Goal: Task Accomplishment & Management: Manage account settings

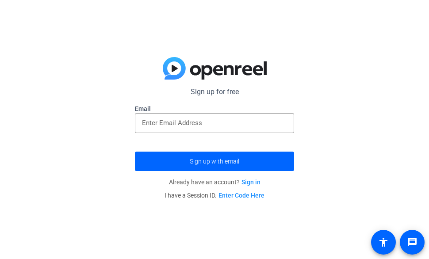
click at [258, 182] on link "Sign in" at bounding box center [250, 182] width 19 height 7
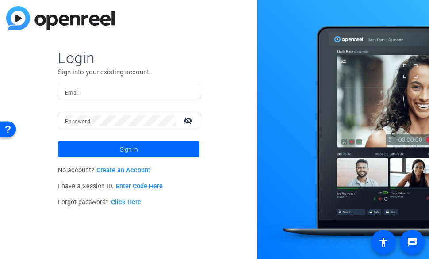
click at [117, 91] on input "Email" at bounding box center [128, 92] width 127 height 11
type input "[PERSON_NAME][EMAIL_ADDRESS][PERSON_NAME][DOMAIN_NAME]"
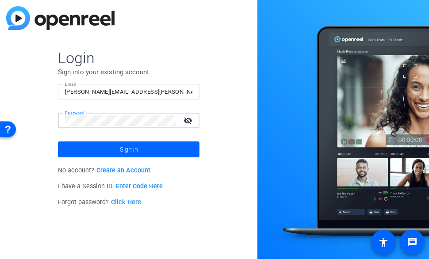
click at [119, 200] on link "Click Here" at bounding box center [126, 202] width 30 height 8
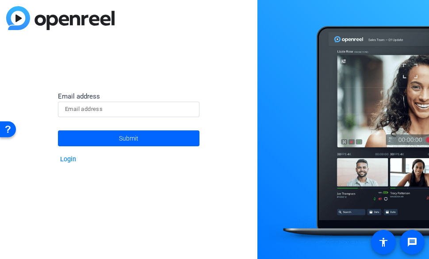
click at [102, 102] on div at bounding box center [128, 109] width 127 height 15
click at [98, 108] on input at bounding box center [128, 109] width 127 height 11
type input "[PERSON_NAME][EMAIL_ADDRESS][PERSON_NAME][DOMAIN_NAME]"
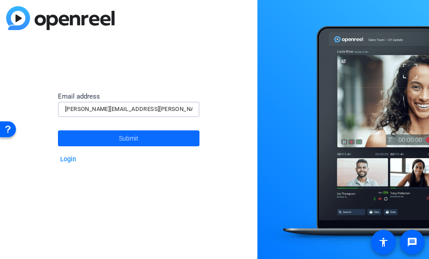
click at [86, 146] on span at bounding box center [128, 138] width 141 height 21
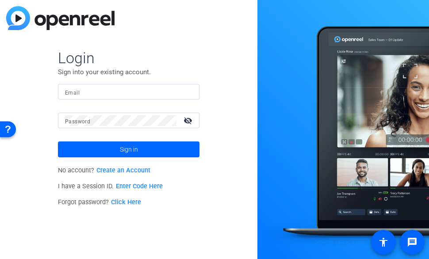
click at [126, 202] on link "Click Here" at bounding box center [126, 202] width 30 height 8
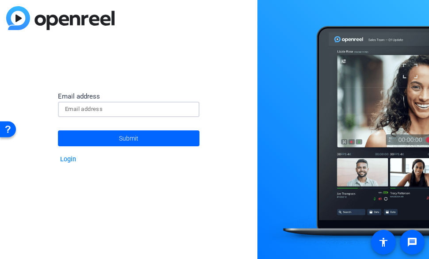
click at [79, 112] on input at bounding box center [128, 109] width 127 height 11
type input "[PERSON_NAME][EMAIL_ADDRESS][PERSON_NAME][DOMAIN_NAME]"
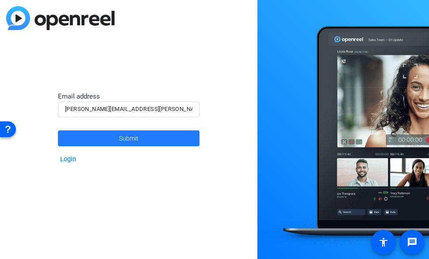
click at [115, 137] on span at bounding box center [128, 138] width 141 height 21
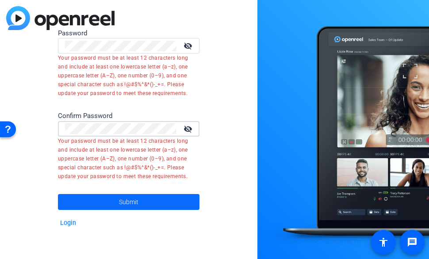
click at [160, 199] on span at bounding box center [128, 201] width 141 height 21
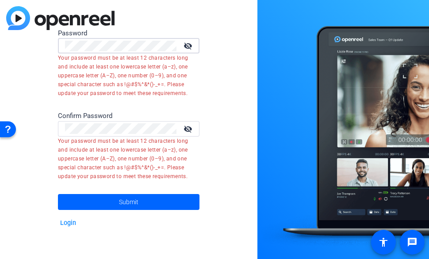
click at [0, 27] on html "Accessibility Screen-Reader Guide, Feedback, and Issue Reporting | New window P…" at bounding box center [214, 129] width 429 height 259
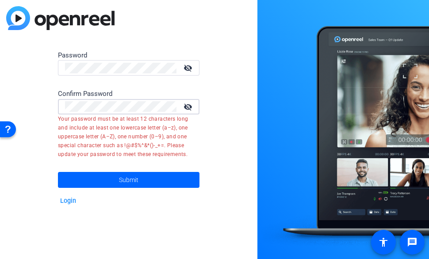
click at [0, 89] on html "Accessibility Screen-Reader Guide, Feedback, and Issue Reporting | New window P…" at bounding box center [214, 129] width 429 height 259
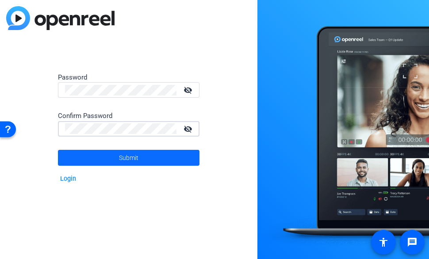
click at [116, 160] on span at bounding box center [128, 157] width 141 height 21
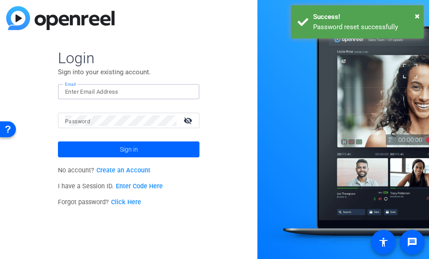
click at [77, 88] on input "Email" at bounding box center [128, 92] width 127 height 11
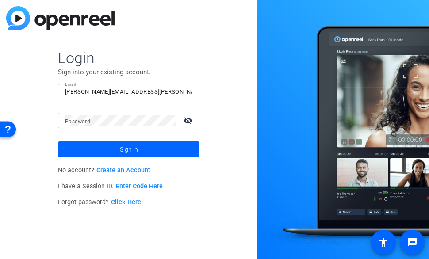
click at [91, 128] on div at bounding box center [120, 120] width 111 height 15
click at [58, 141] on button "Sign in" at bounding box center [128, 149] width 141 height 16
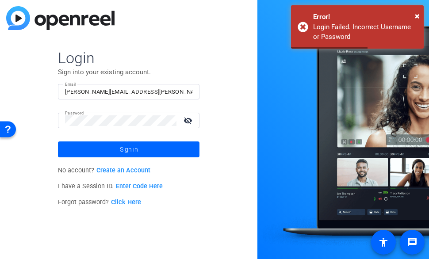
click at [135, 98] on div "[PERSON_NAME][EMAIL_ADDRESS][PERSON_NAME][DOMAIN_NAME]" at bounding box center [128, 91] width 127 height 15
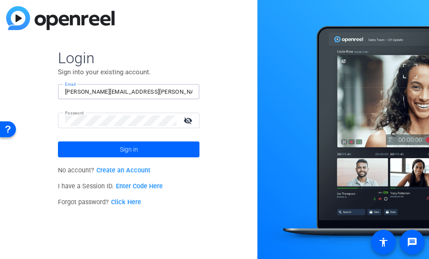
drag, startPoint x: 153, startPoint y: 92, endPoint x: 118, endPoint y: 91, distance: 34.9
click at [118, 91] on input "[PERSON_NAME][EMAIL_ADDRESS][PERSON_NAME][DOMAIN_NAME]" at bounding box center [128, 92] width 127 height 11
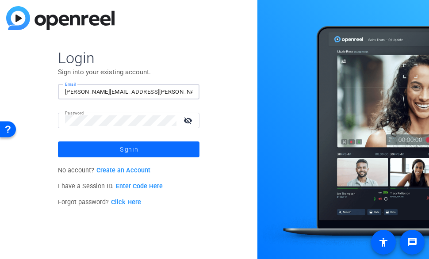
type input "[PERSON_NAME][EMAIL_ADDRESS][PERSON_NAME][DOMAIN_NAME]"
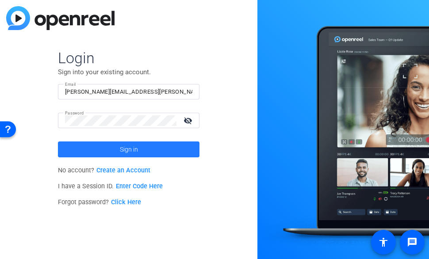
click at [141, 148] on span at bounding box center [128, 149] width 141 height 21
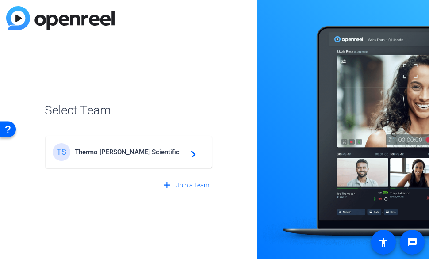
click at [168, 152] on span "Thermo Fisher Scientific" at bounding box center [130, 152] width 110 height 8
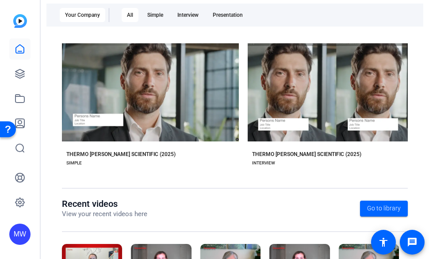
scroll to position [149, 0]
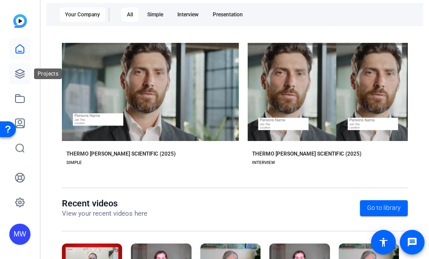
click at [26, 72] on link at bounding box center [19, 73] width 21 height 21
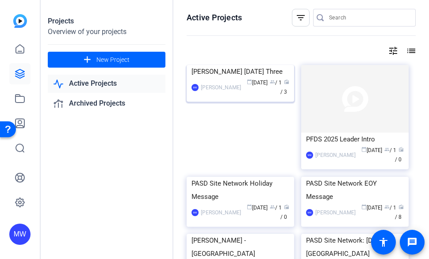
click at [217, 78] on div "Karen Faulkner Thursday Three" at bounding box center [240, 71] width 98 height 13
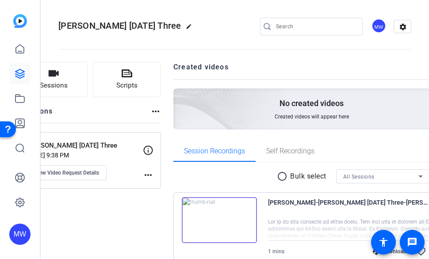
click at [217, 125] on img at bounding box center [179, 97] width 211 height 192
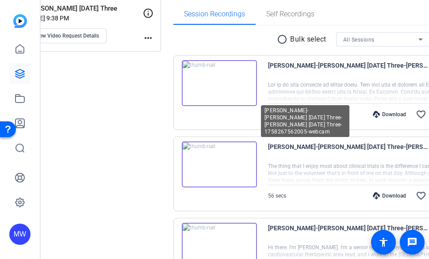
scroll to position [209, 0]
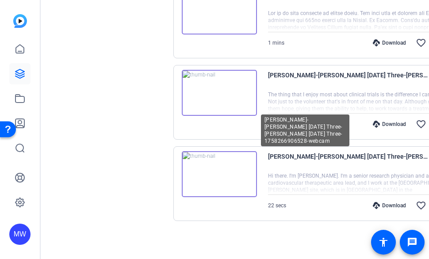
click at [268, 168] on span "Karen Faulkner-Karen Faulkner Thursday Three-Karen Faulkner Thursday Three-1758…" at bounding box center [350, 161] width 164 height 21
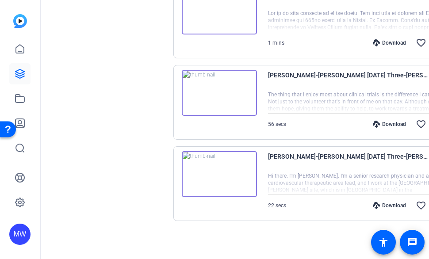
click at [268, 155] on span "Karen Faulkner-Karen Faulkner Thursday Three-Karen Faulkner Thursday Three-1758…" at bounding box center [350, 161] width 164 height 21
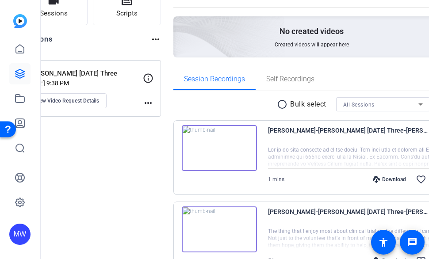
scroll to position [71, 0]
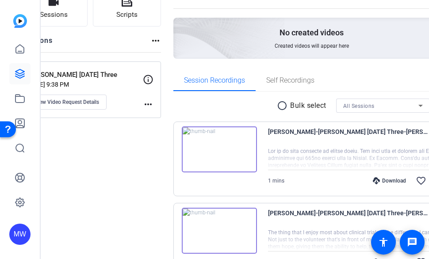
click at [143, 81] on p "Aug 26, 2025 @ 9:38 PM" at bounding box center [85, 84] width 116 height 7
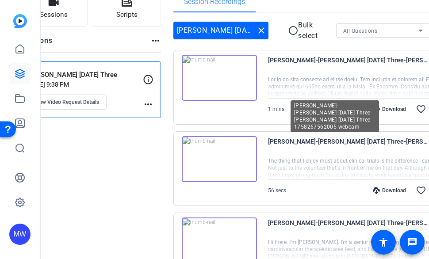
scroll to position [137, 0]
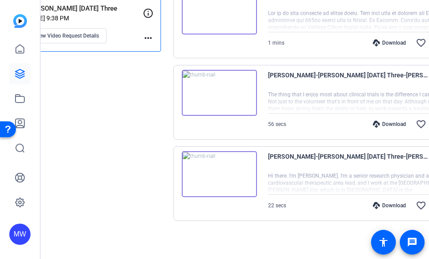
click at [238, 181] on img at bounding box center [219, 174] width 75 height 46
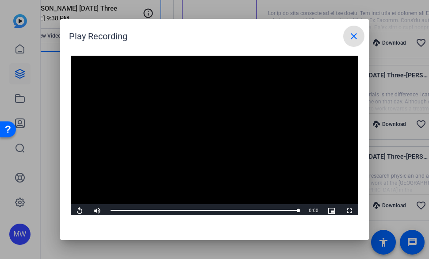
click at [354, 41] on mat-icon "close" at bounding box center [353, 36] width 11 height 11
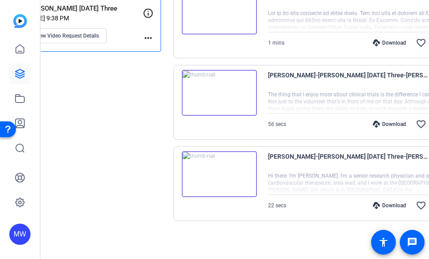
click at [294, 97] on div at bounding box center [360, 102] width 185 height 22
click at [297, 110] on div at bounding box center [360, 102] width 185 height 22
click at [222, 113] on img at bounding box center [219, 93] width 75 height 46
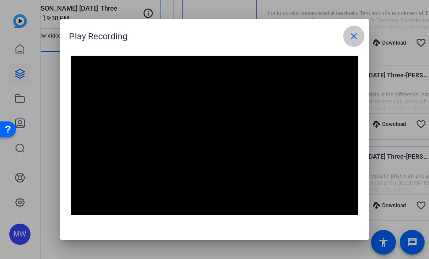
click at [354, 34] on mat-icon "close" at bounding box center [353, 36] width 11 height 11
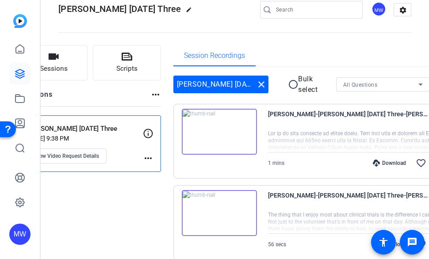
scroll to position [16, 0]
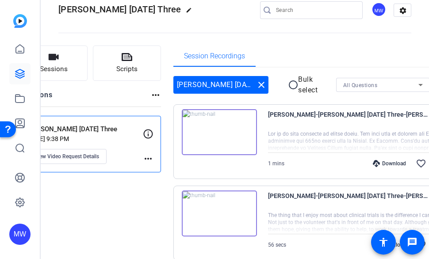
click at [337, 136] on div at bounding box center [360, 141] width 185 height 22
click at [210, 144] on img at bounding box center [219, 132] width 75 height 46
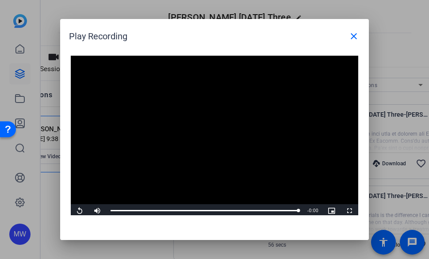
click at [404, 126] on div at bounding box center [214, 129] width 429 height 259
